Goal: Book appointment/travel/reservation

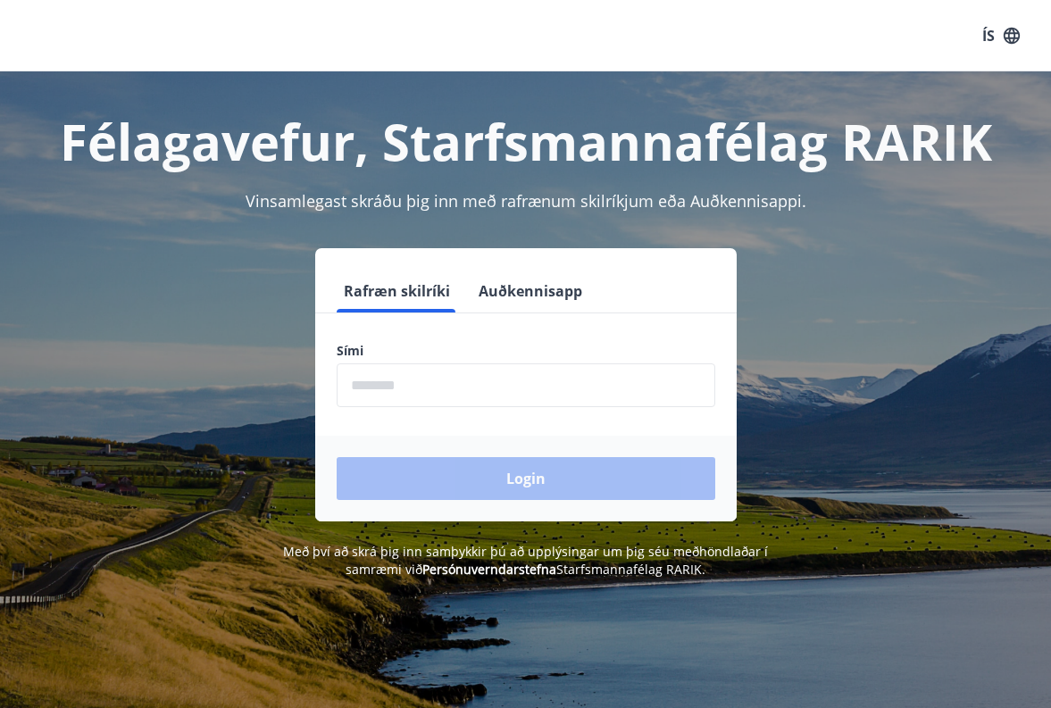
click at [403, 395] on input "phone" at bounding box center [526, 385] width 379 height 44
type input "********"
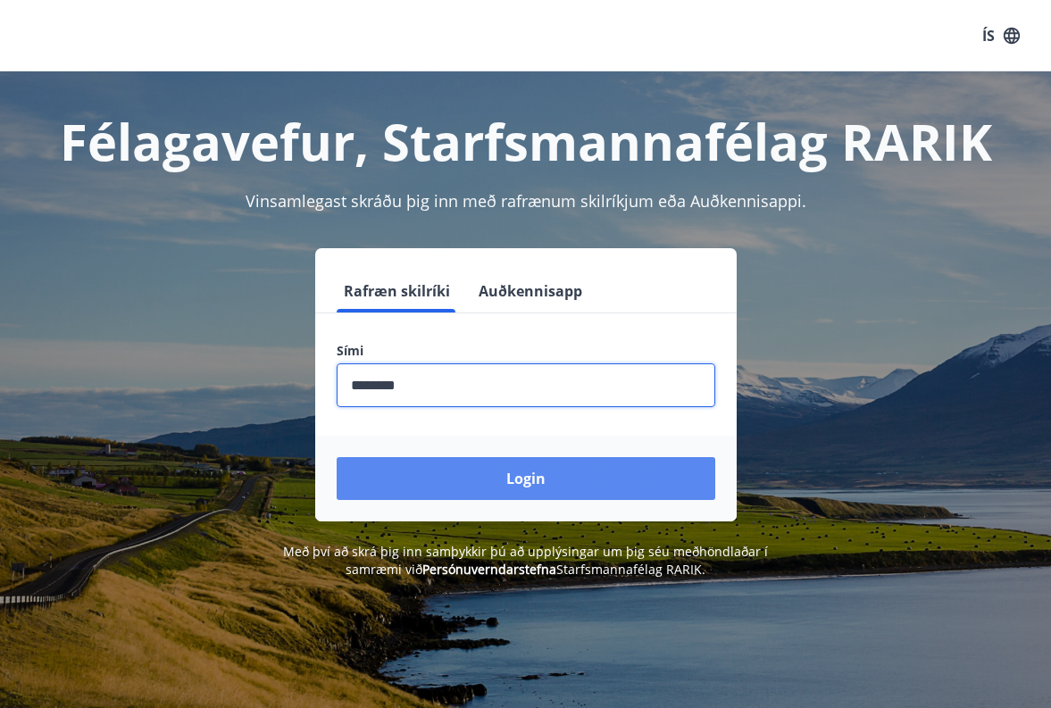
click at [513, 493] on button "Login" at bounding box center [526, 478] width 379 height 43
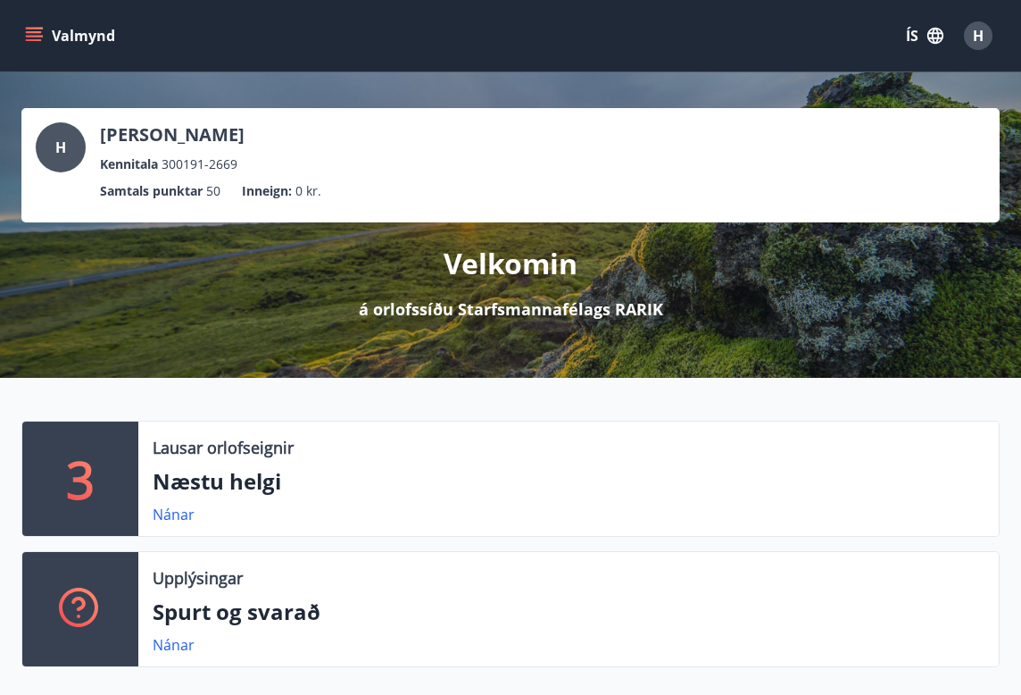
click at [27, 23] on button "Valmynd" at bounding box center [71, 36] width 101 height 32
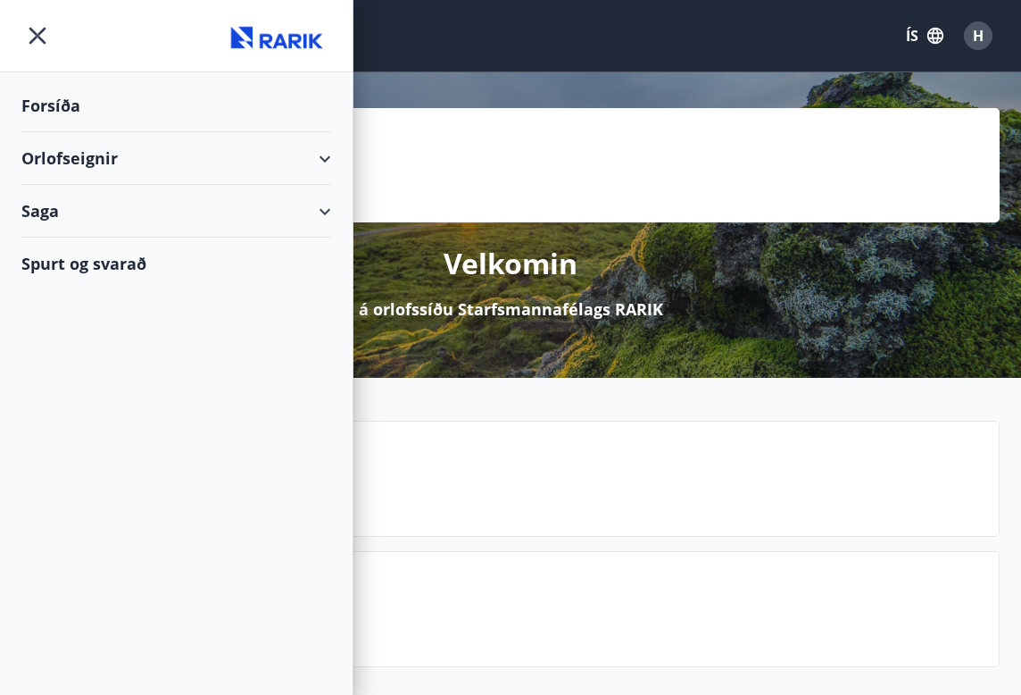
click at [318, 158] on div "Orlofseignir" at bounding box center [176, 158] width 310 height 53
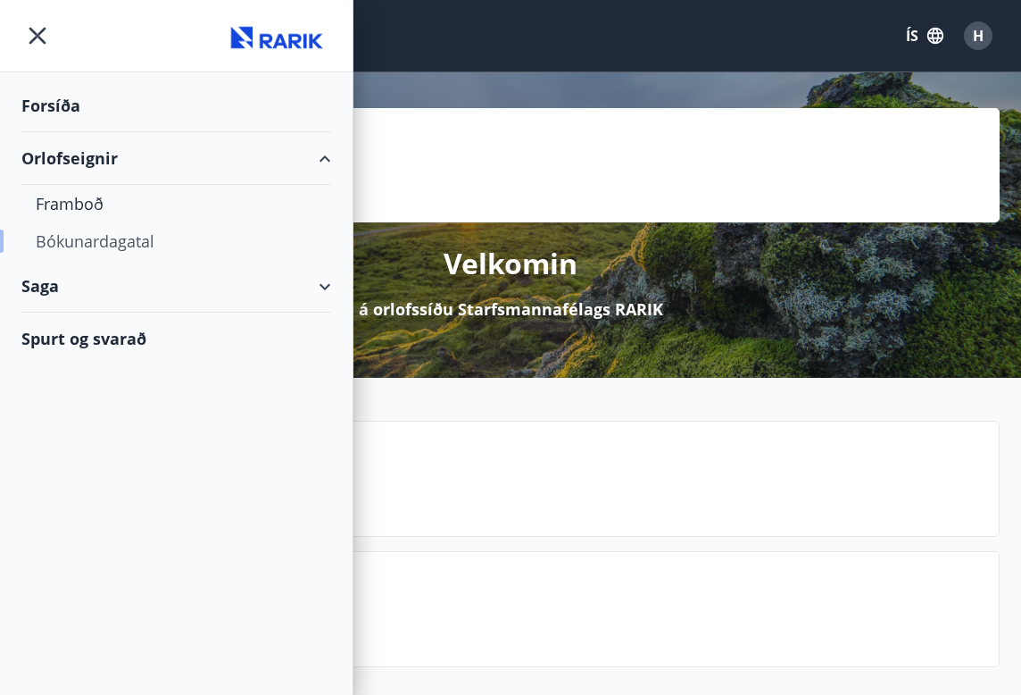
click at [108, 243] on div "Bókunardagatal" at bounding box center [176, 240] width 281 height 37
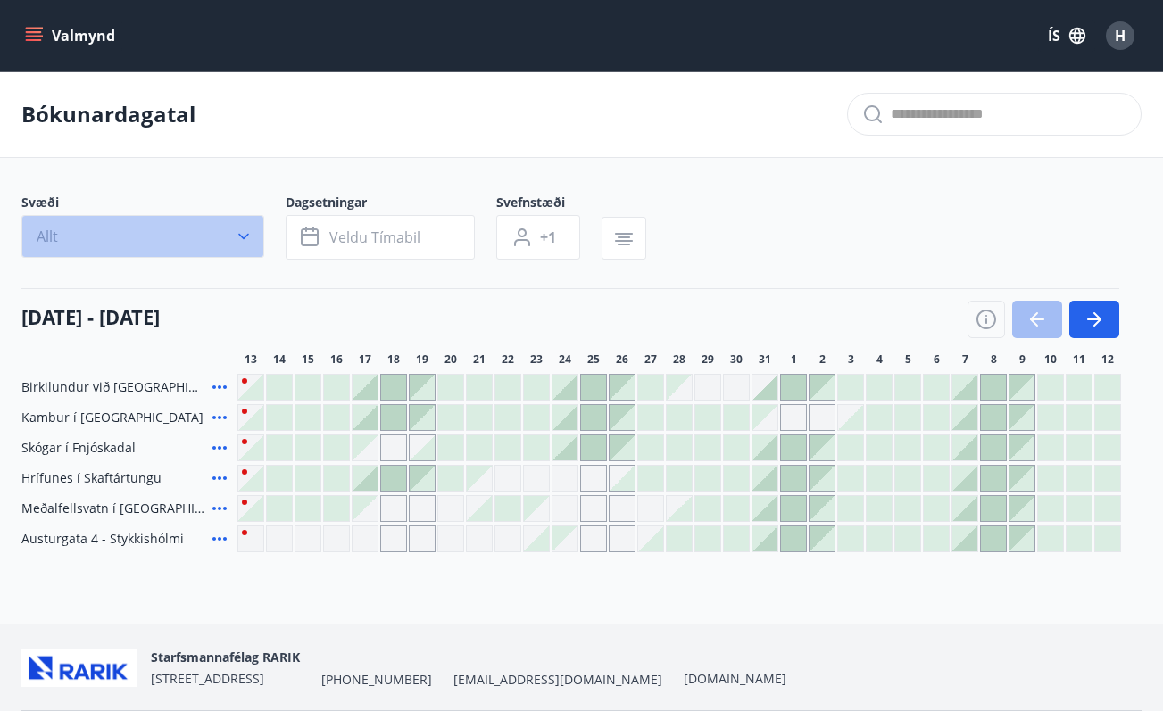
click at [233, 234] on button "Allt" at bounding box center [142, 236] width 243 height 43
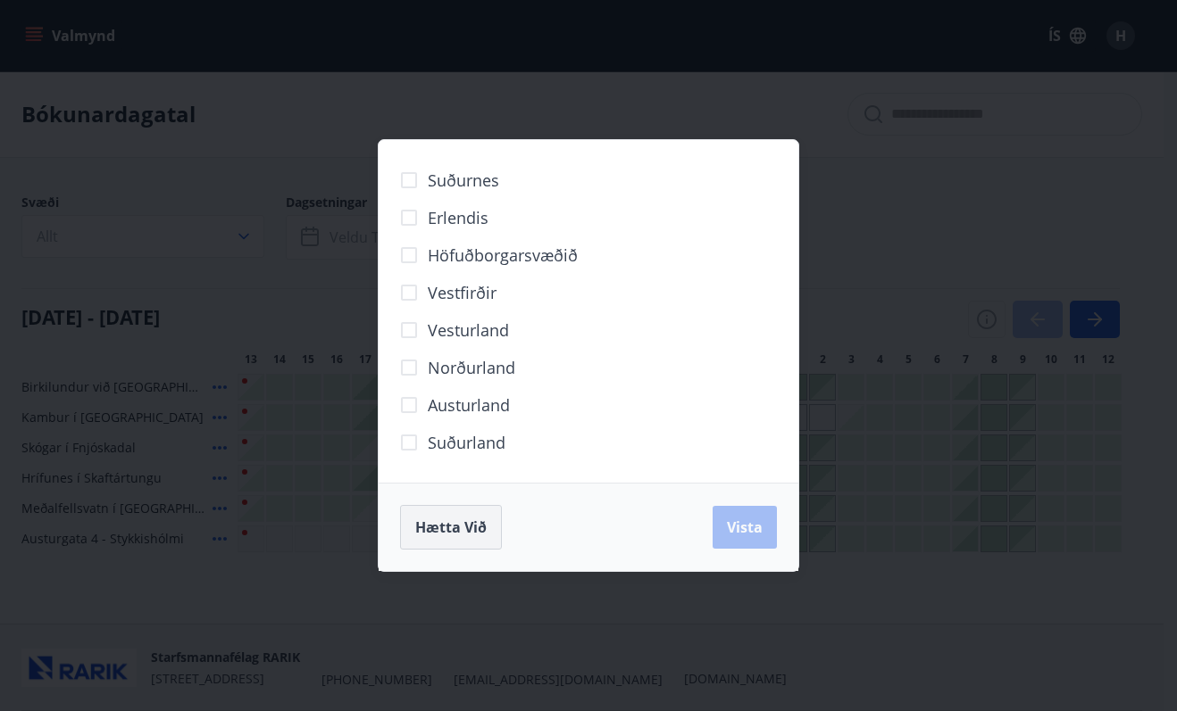
click at [449, 527] on span "Hætta við" at bounding box center [450, 528] width 71 height 20
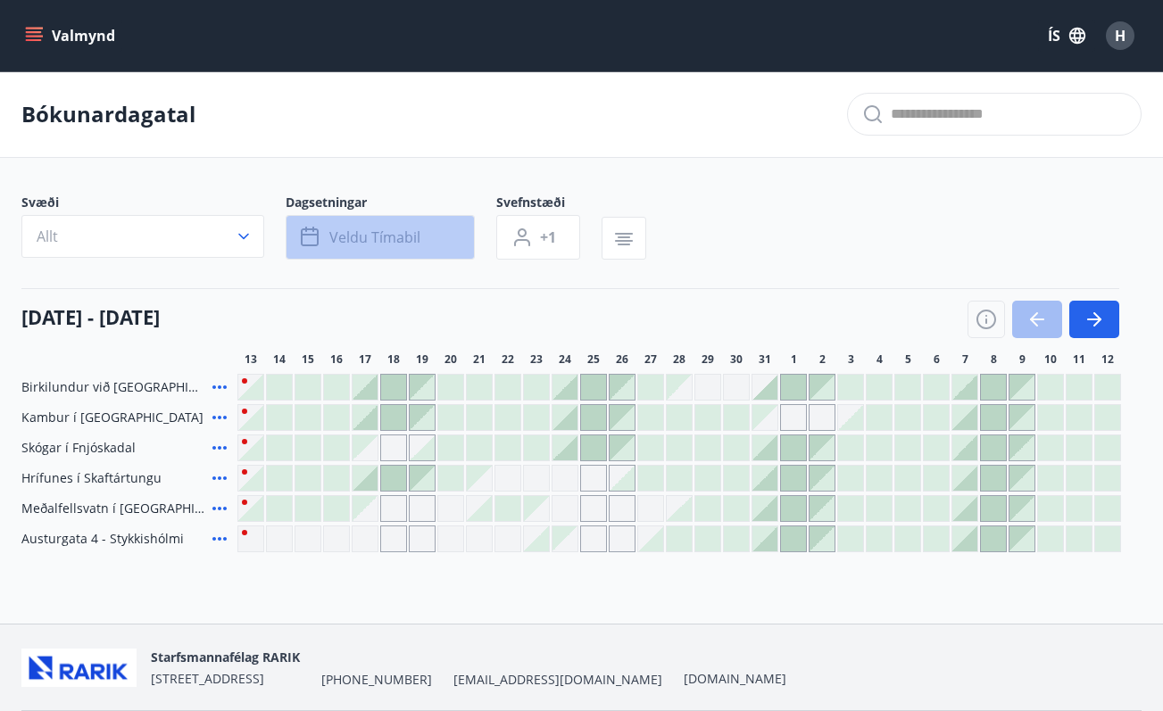
click at [370, 241] on span "Veldu tímabil" at bounding box center [374, 238] width 91 height 20
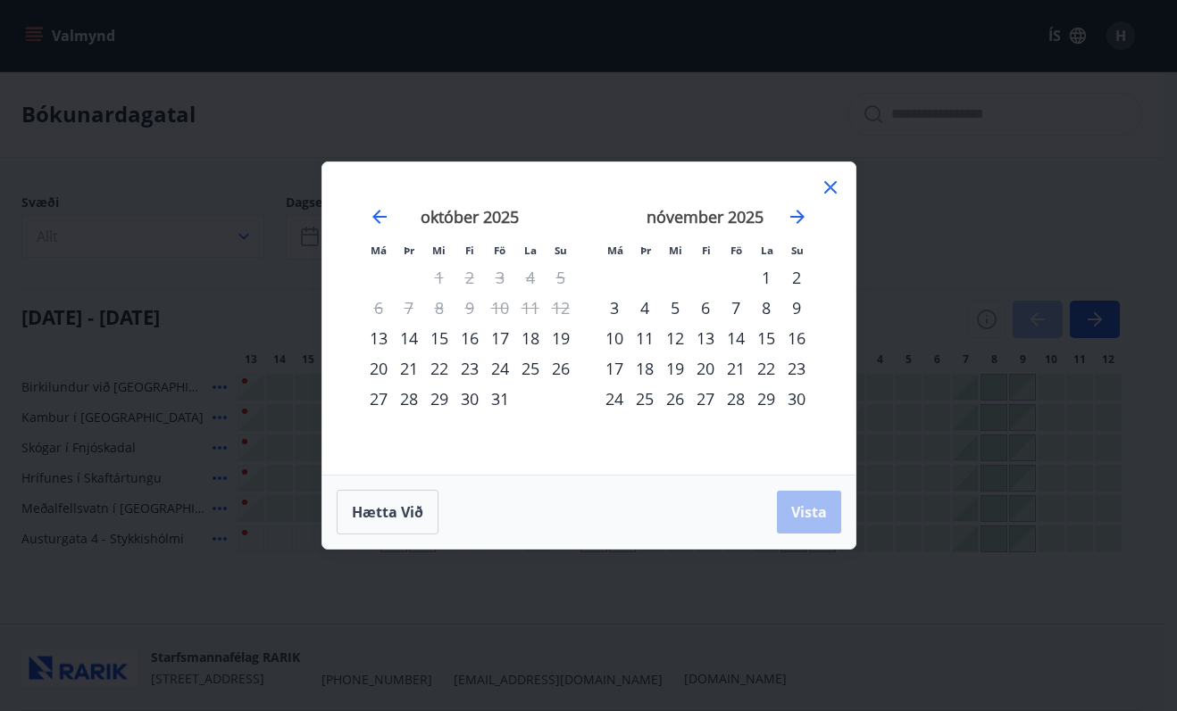
click at [466, 370] on div "23" at bounding box center [469, 369] width 30 height 30
click at [495, 405] on div "31" at bounding box center [500, 399] width 30 height 30
click at [803, 509] on span "Vista" at bounding box center [809, 513] width 36 height 20
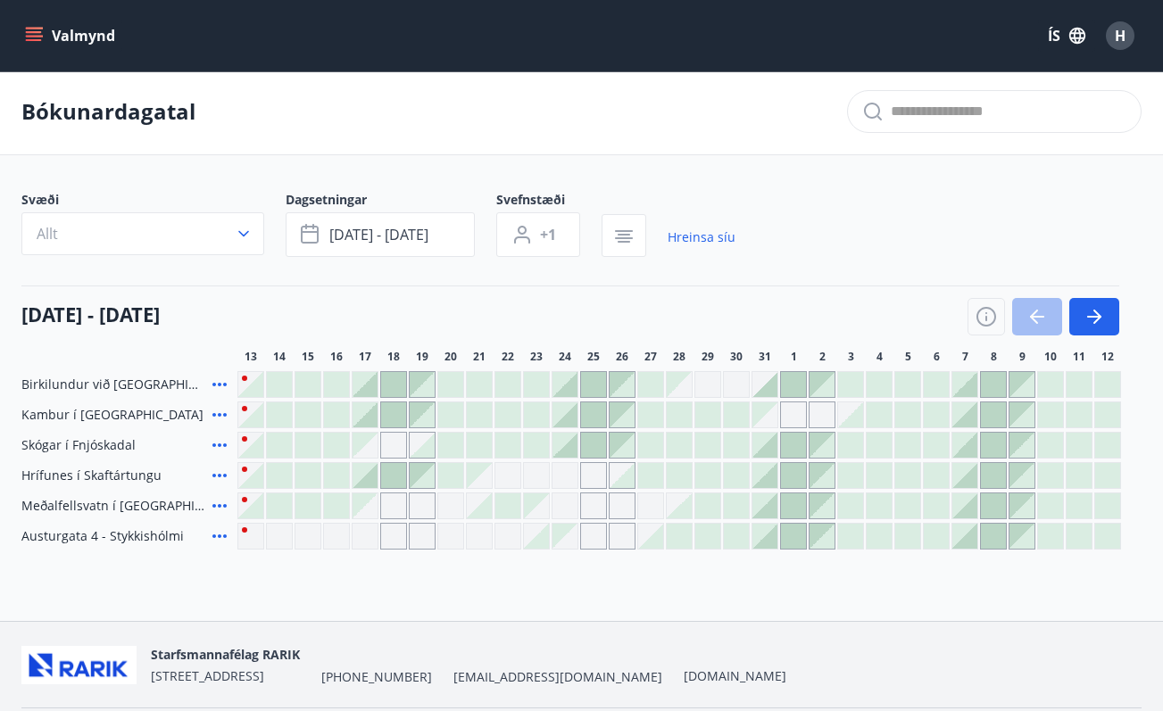
scroll to position [4, 0]
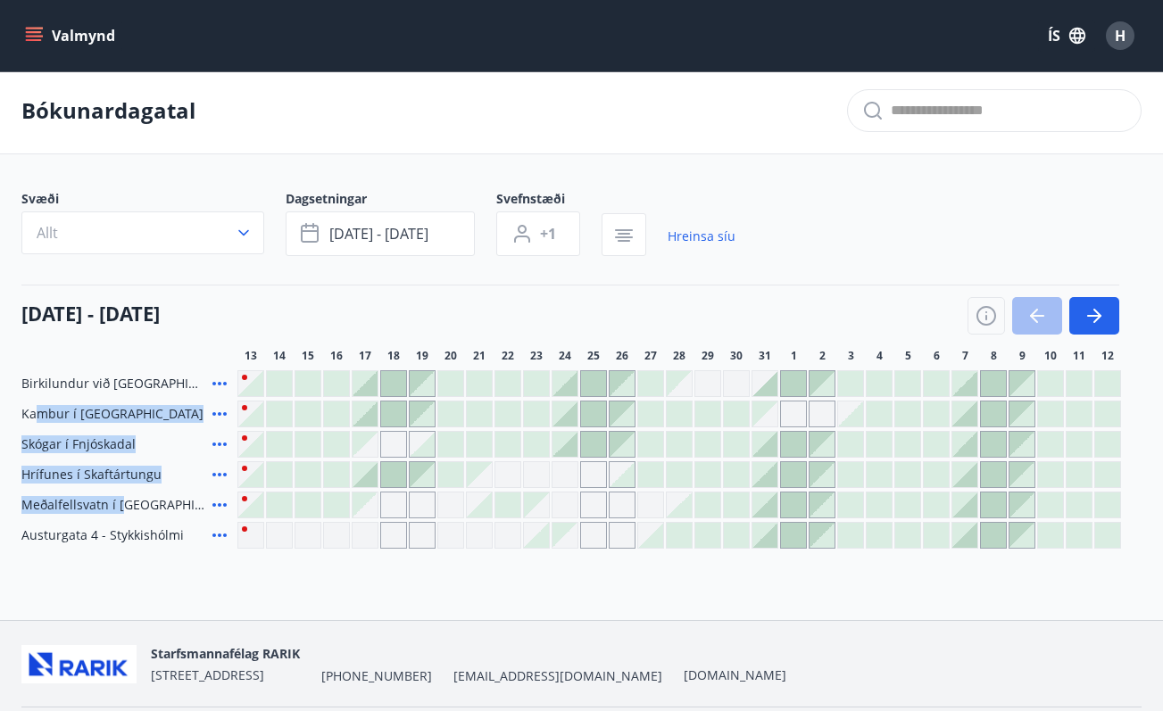
drag, startPoint x: 34, startPoint y: 416, endPoint x: 130, endPoint y: 509, distance: 133.8
click at [121, 503] on div "Birkilundur við [GEOGRAPHIC_DATA] [GEOGRAPHIC_DATA] í Aðaldal Skógar í Fnjóskad…" at bounding box center [581, 459] width 1120 height 179
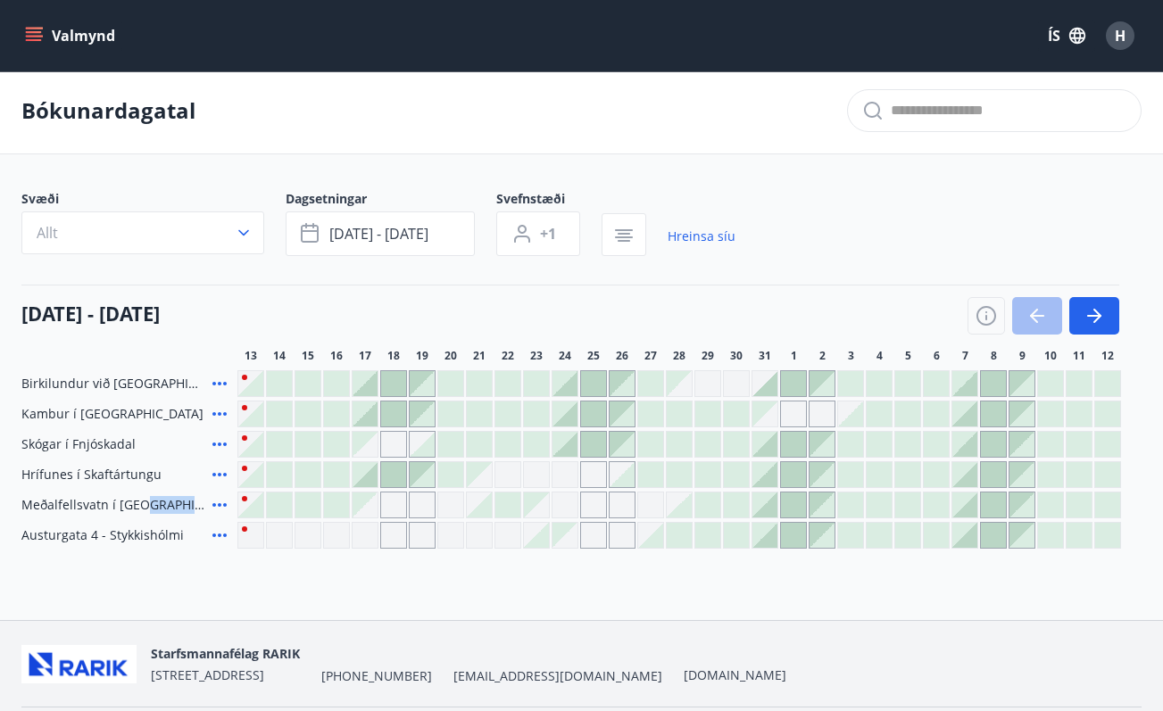
drag, startPoint x: 146, startPoint y: 505, endPoint x: 648, endPoint y: 500, distance: 502.6
click at [570, 508] on div "Meðalfellsvatn í [GEOGRAPHIC_DATA]" at bounding box center [571, 505] width 1100 height 27
click at [512, 507] on div at bounding box center [507, 505] width 25 height 25
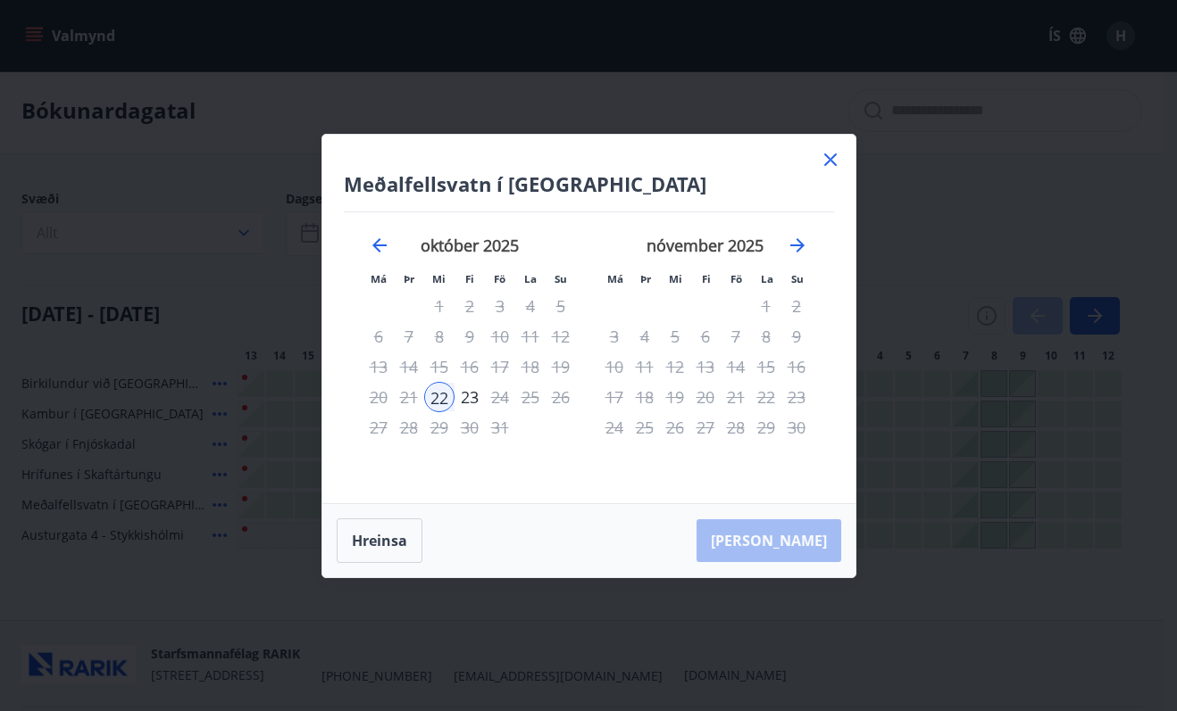
click at [835, 160] on icon at bounding box center [829, 159] width 21 height 21
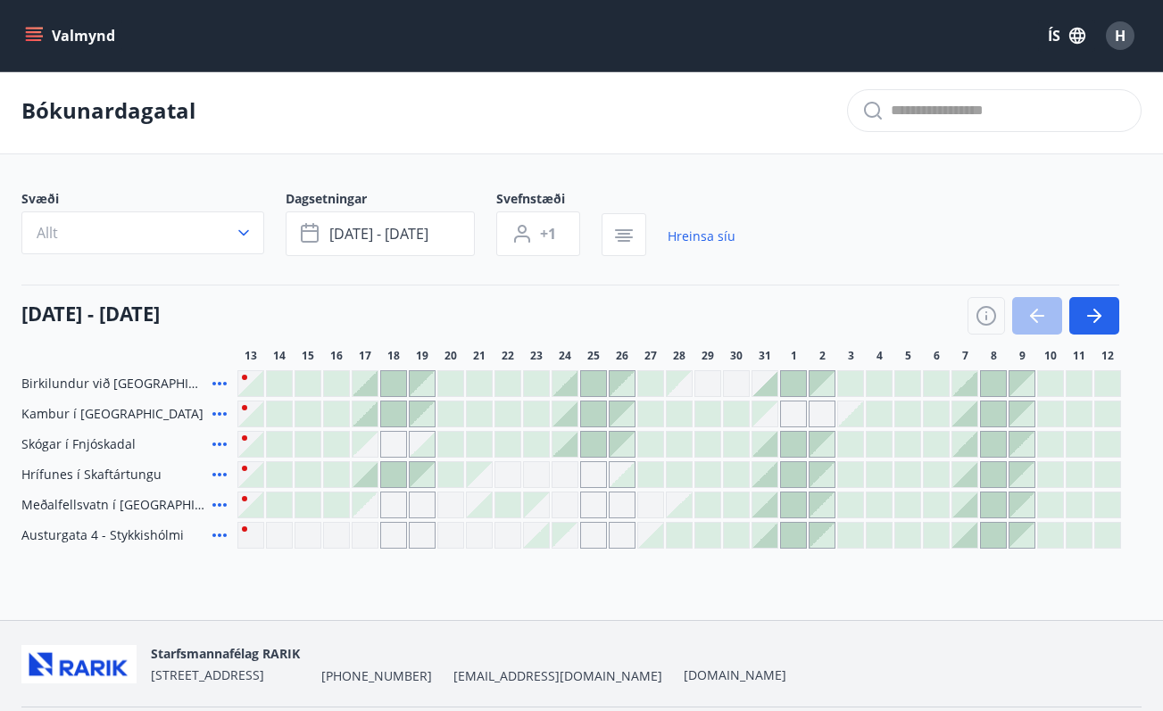
scroll to position [28, 0]
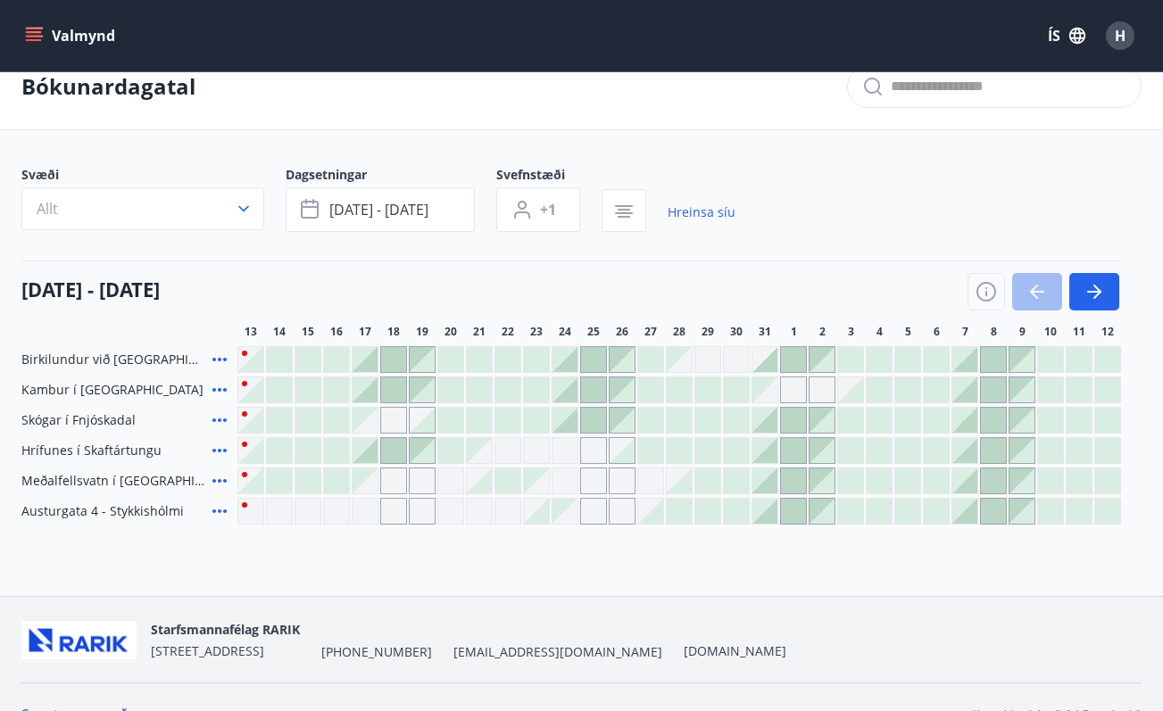
click at [545, 514] on div at bounding box center [536, 511] width 25 height 25
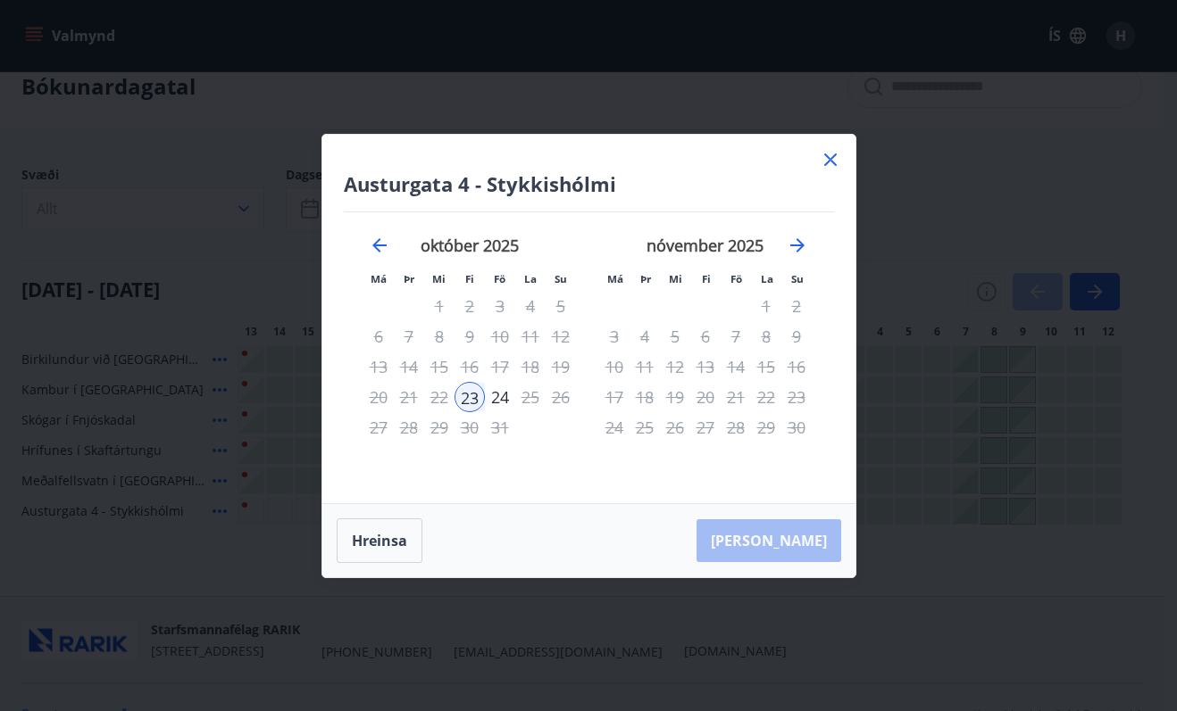
click at [828, 164] on icon at bounding box center [829, 159] width 21 height 21
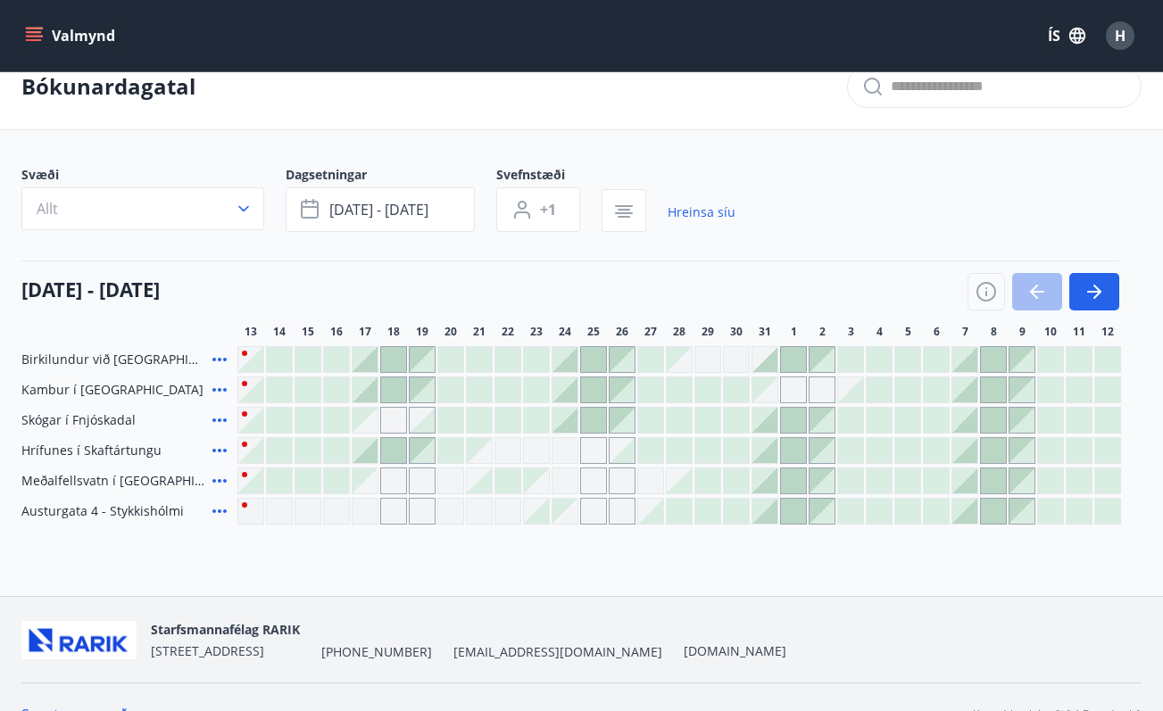
click at [702, 445] on div at bounding box center [707, 450] width 25 height 25
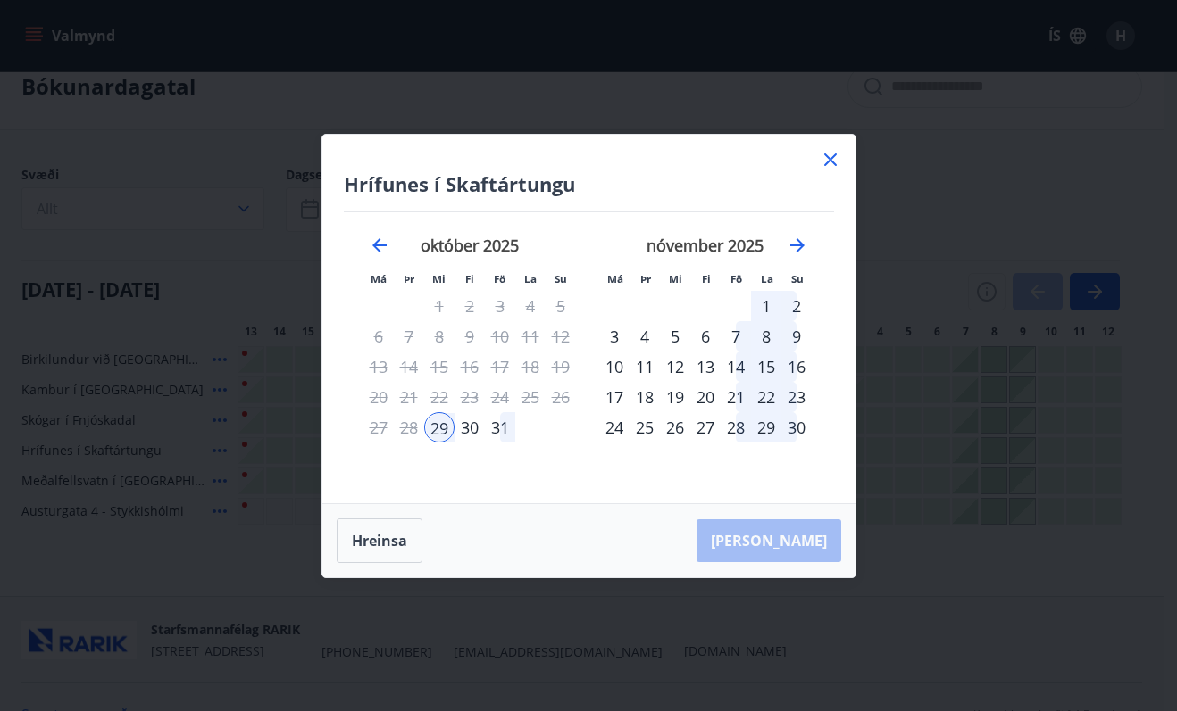
click at [832, 160] on icon at bounding box center [829, 159] width 21 height 21
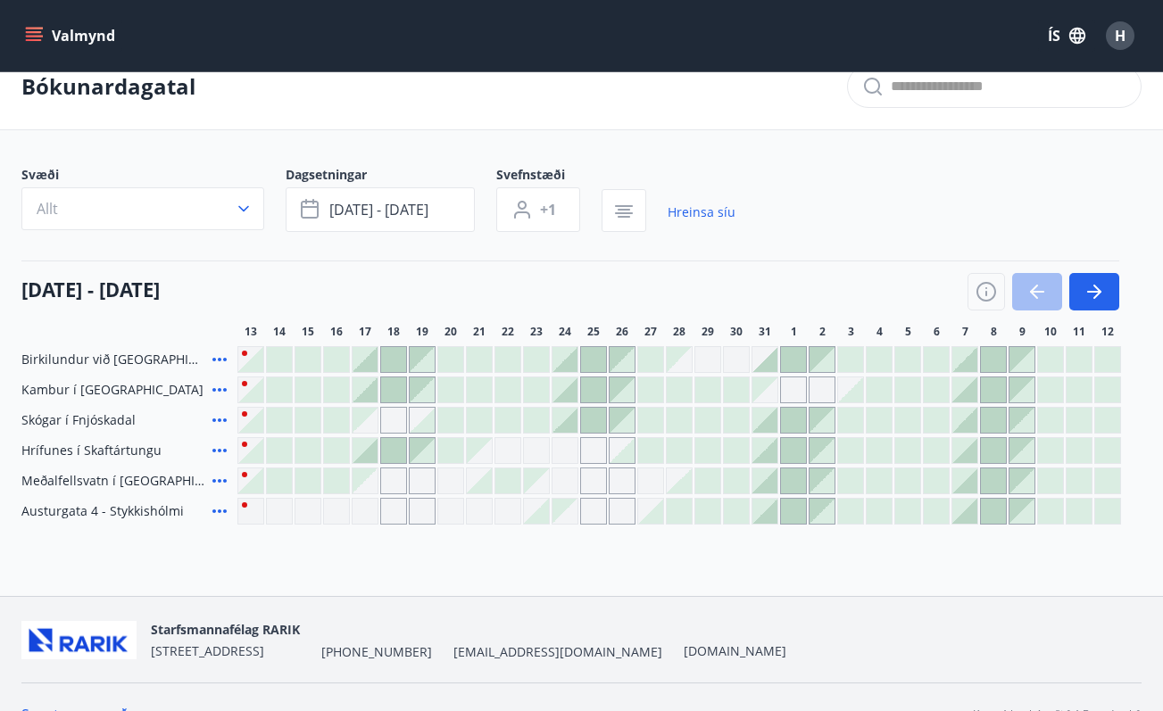
click at [505, 420] on div at bounding box center [507, 420] width 25 height 25
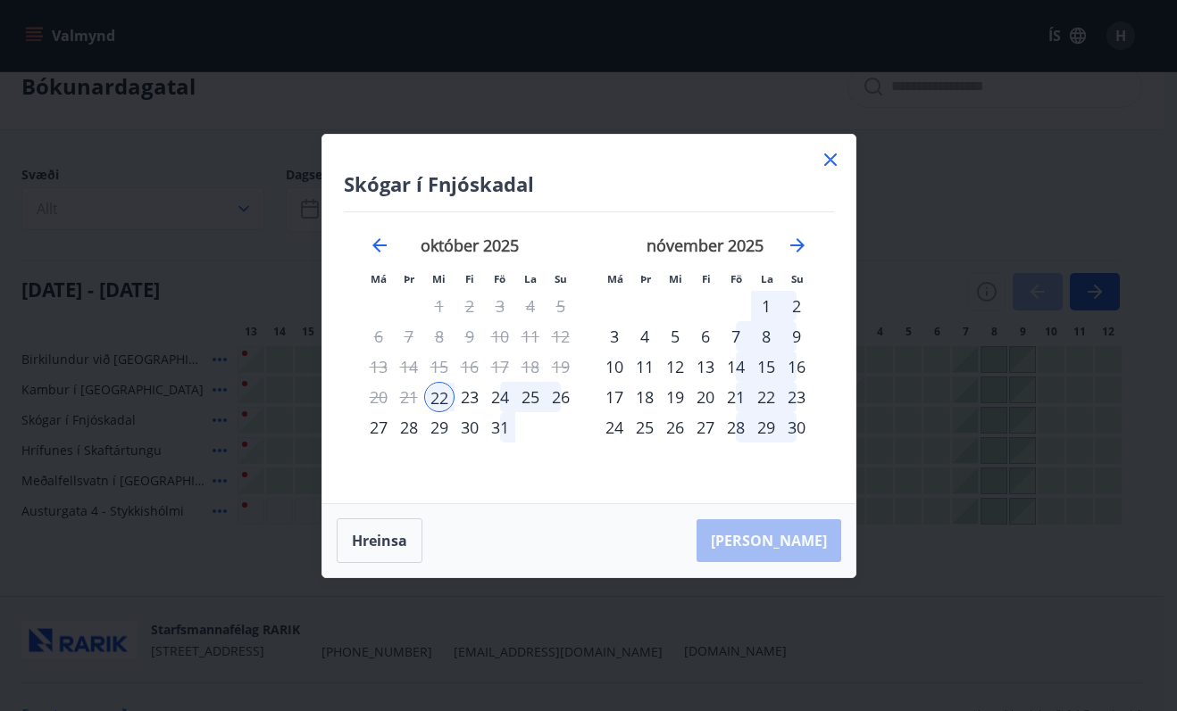
click at [823, 153] on icon at bounding box center [829, 159] width 21 height 21
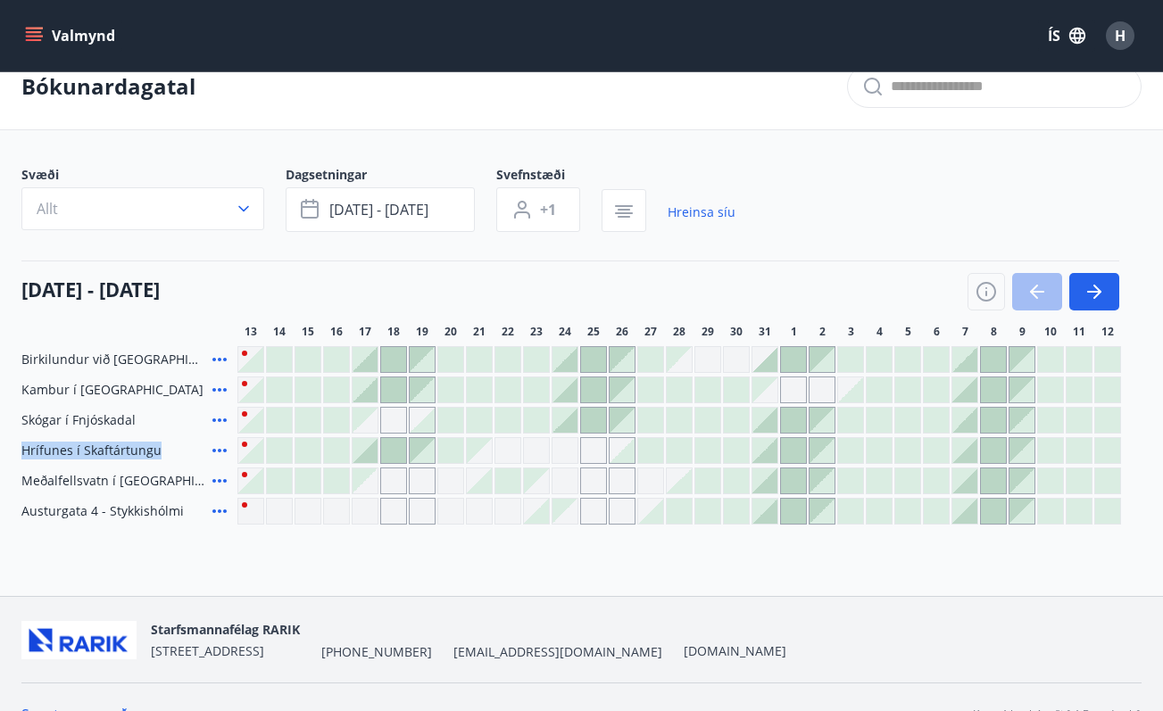
drag, startPoint x: 72, startPoint y: 435, endPoint x: 176, endPoint y: 452, distance: 104.9
click at [176, 452] on div "Hrífunes í Skaftártungu" at bounding box center [125, 450] width 209 height 27
click at [518, 596] on div "Starfsmannafélag RARIK [STREET_ADDRESS] [PHONE_NUMBER] [EMAIL_ADDRESS][DOMAIN_N…" at bounding box center [581, 669] width 1163 height 147
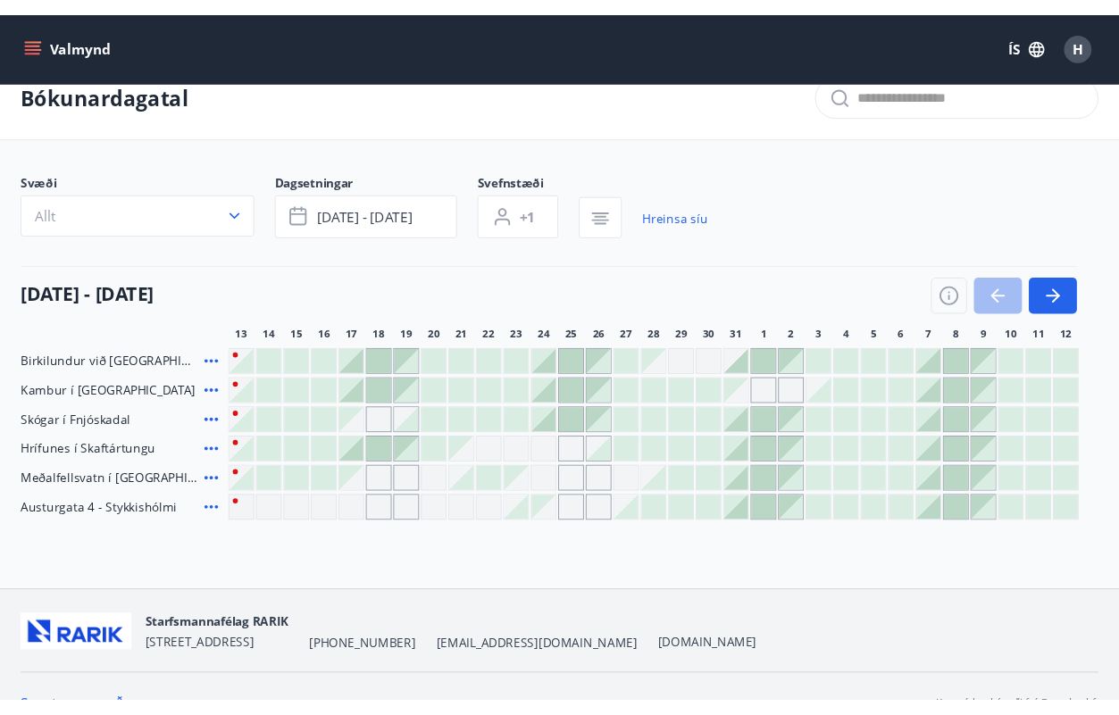
scroll to position [27, 0]
